Goal: Book appointment/travel/reservation

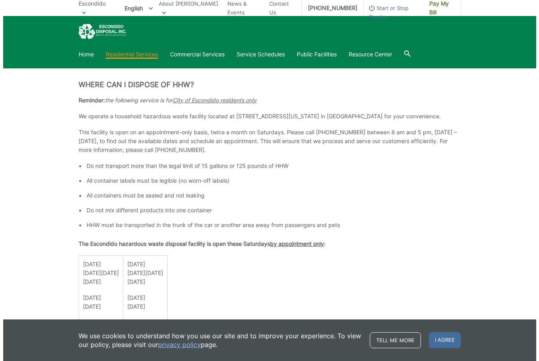
scroll to position [559, 0]
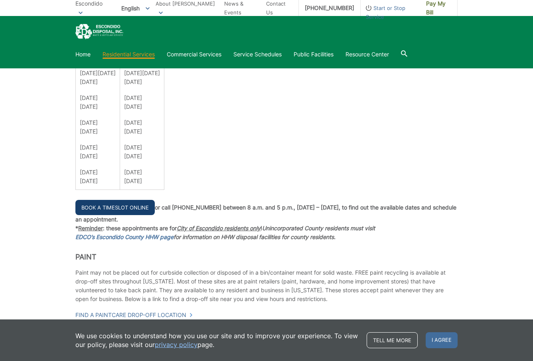
click at [110, 210] on link "Book a Timeslot Online" at bounding box center [114, 207] width 79 height 15
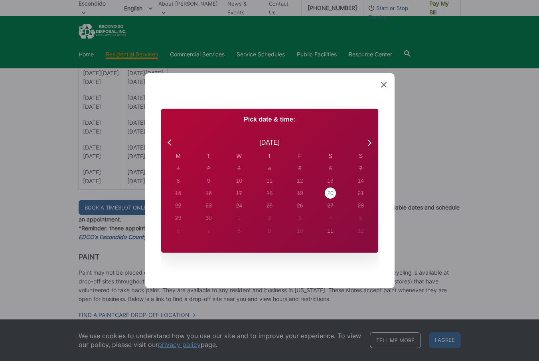
click at [180, 172] on div "20" at bounding box center [178, 168] width 3 height 8
radio input "true"
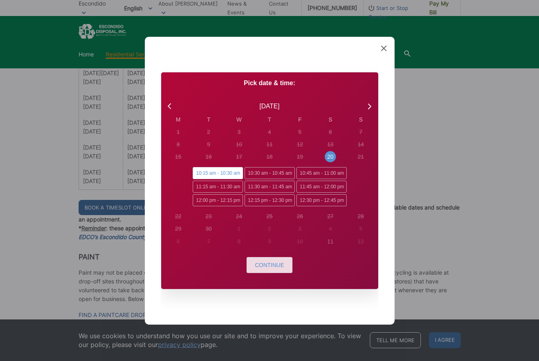
click at [278, 270] on button "Continue" at bounding box center [270, 265] width 46 height 16
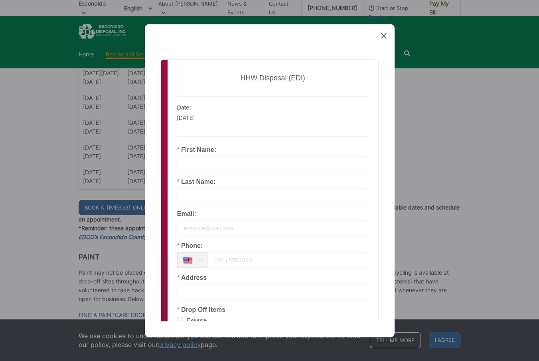
click at [261, 169] on input "text" at bounding box center [273, 164] width 192 height 16
paste input "[PERSON_NAME]"
drag, startPoint x: 204, startPoint y: 161, endPoint x: 180, endPoint y: 161, distance: 24.4
click at [180, 161] on input "[PERSON_NAME]" at bounding box center [273, 164] width 192 height 16
type input "[PERSON_NAME]"
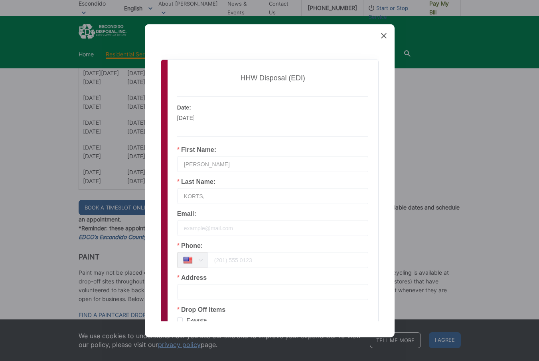
click at [221, 200] on input "KORTS," at bounding box center [273, 196] width 192 height 16
type input "KORTS"
click at [263, 251] on div "Phone: [GEOGRAPHIC_DATA] +93 [GEOGRAPHIC_DATA] +355 [GEOGRAPHIC_DATA] +213 [US_…" at bounding box center [273, 255] width 192 height 26
click at [267, 266] on input "tel" at bounding box center [288, 260] width 161 height 16
type input "[PHONE_NUMBER]"
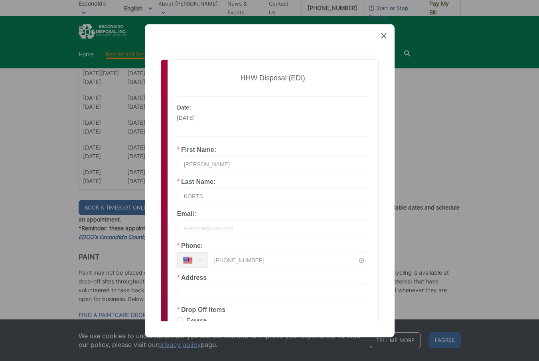
click at [218, 286] on input "text" at bounding box center [273, 291] width 192 height 16
drag, startPoint x: 217, startPoint y: 283, endPoint x: 216, endPoint y: 291, distance: 7.6
paste input "[STREET_ADDRESS]"
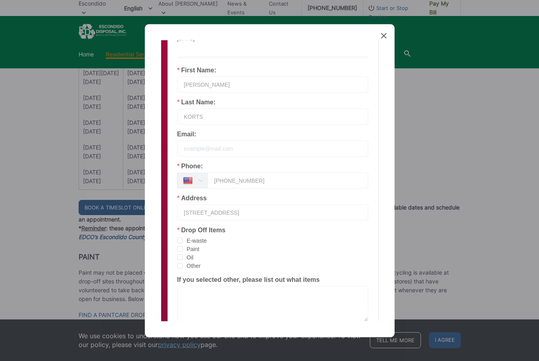
scroll to position [80, 0]
paste input "ESCONDIDO, CA 92029"
type input "[STREET_ADDRESS]"
click at [194, 242] on span "E-waste" at bounding box center [195, 240] width 24 height 8
click at [183, 237] on input "E-waste" at bounding box center [183, 237] width 0 height 0
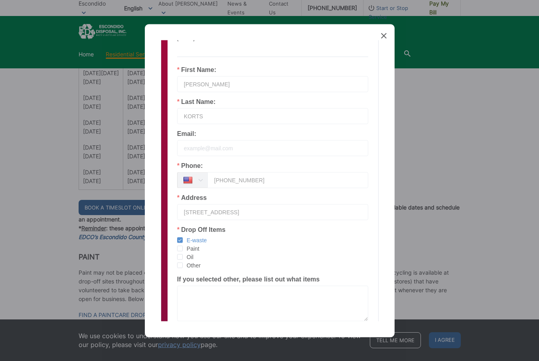
click at [192, 254] on span "Oil" at bounding box center [188, 257] width 11 height 8
click at [183, 254] on input "Oil" at bounding box center [183, 254] width 0 height 0
click at [194, 247] on span "Paint" at bounding box center [191, 248] width 17 height 8
click at [183, 245] on input "Paint" at bounding box center [183, 245] width 0 height 0
click at [186, 266] on span "Other" at bounding box center [192, 265] width 18 height 8
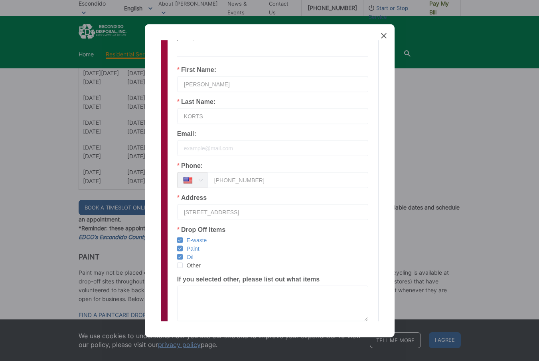
click at [183, 262] on input "Other" at bounding box center [183, 262] width 0 height 0
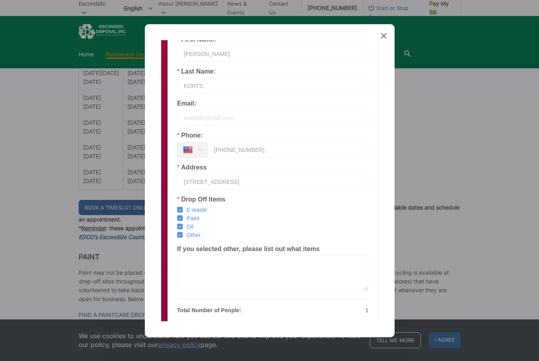
scroll to position [164, 0]
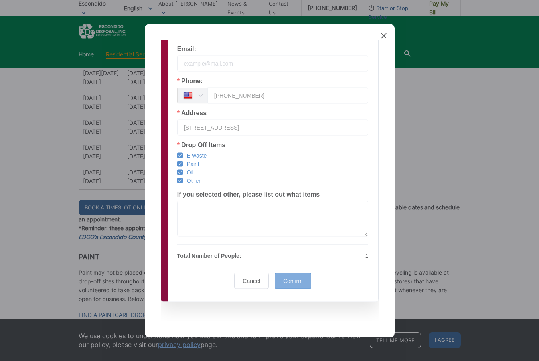
click at [295, 284] on div "Confirm" at bounding box center [293, 280] width 36 height 16
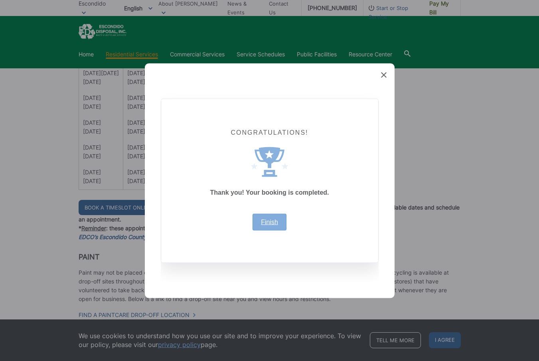
click at [275, 224] on link "Finish" at bounding box center [269, 221] width 17 height 6
